Goal: Information Seeking & Learning: Learn about a topic

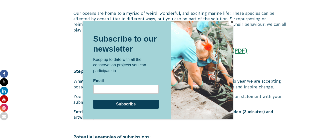
scroll to position [1272, 0]
click at [233, 20] on button "Close" at bounding box center [233, 22] width 8 height 8
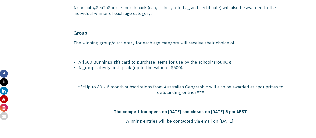
scroll to position [1870, 0]
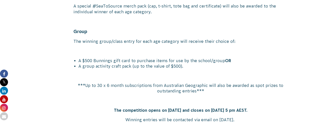
click at [155, 39] on span "The winning group/class entry for each age category will receive their choice o…" at bounding box center [155, 41] width 162 height 5
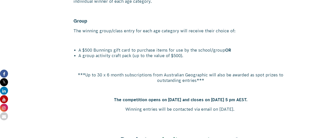
scroll to position [1881, 0]
click at [109, 53] on span "A group activity craft pack (up to the value of $500)." at bounding box center [131, 55] width 105 height 5
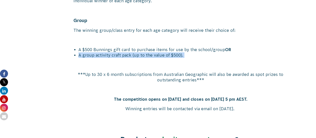
click at [109, 53] on span "A group activity craft pack (up to the value of $500)." at bounding box center [131, 55] width 105 height 5
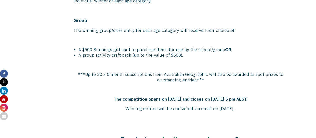
click at [112, 62] on p at bounding box center [181, 65] width 215 height 6
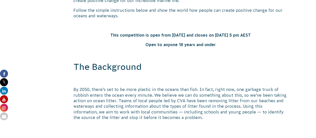
scroll to position [331, 0]
